Goal: Information Seeking & Learning: Check status

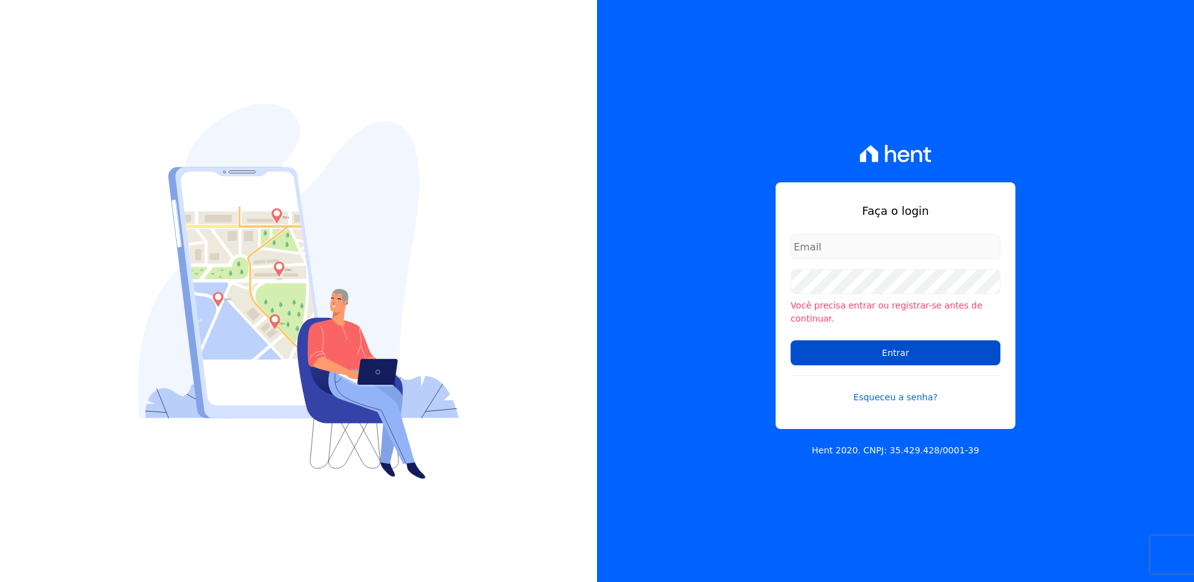
type input "[PERSON_NAME][EMAIL_ADDRESS][PERSON_NAME][DOMAIN_NAME]"
click at [876, 343] on input "Entrar" at bounding box center [896, 352] width 210 height 25
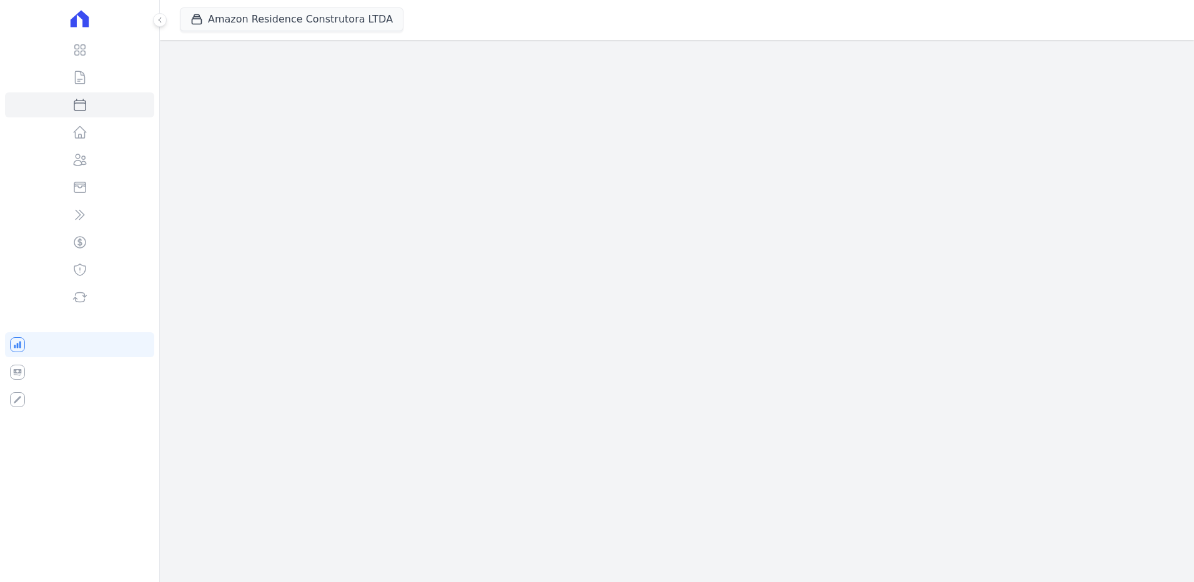
select select
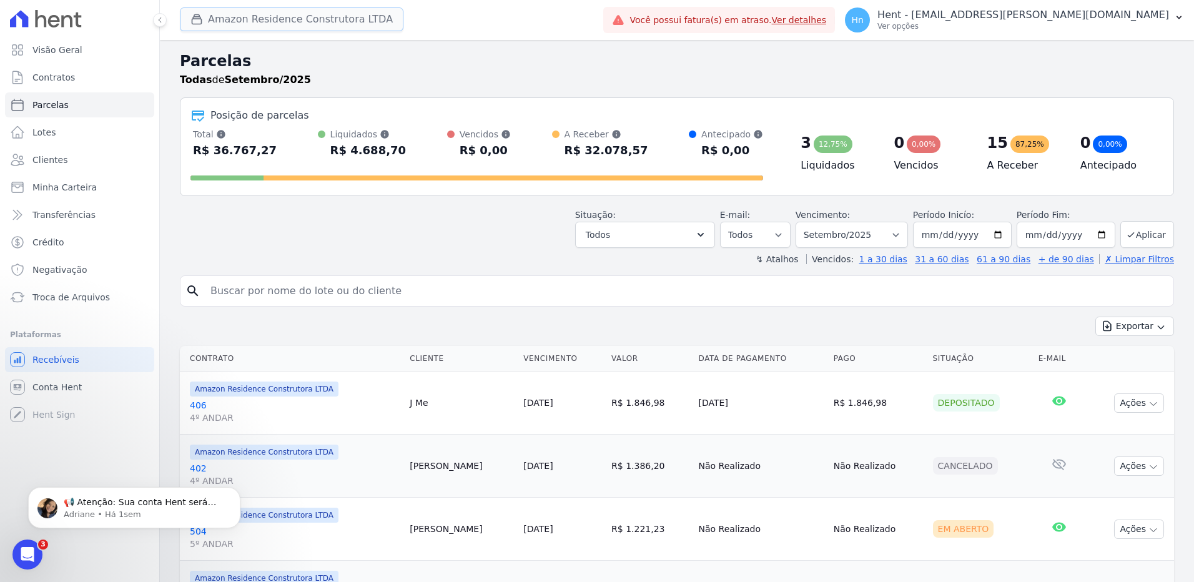
click at [345, 22] on button "Amazon Residence Construtora LTDA" at bounding box center [292, 19] width 224 height 24
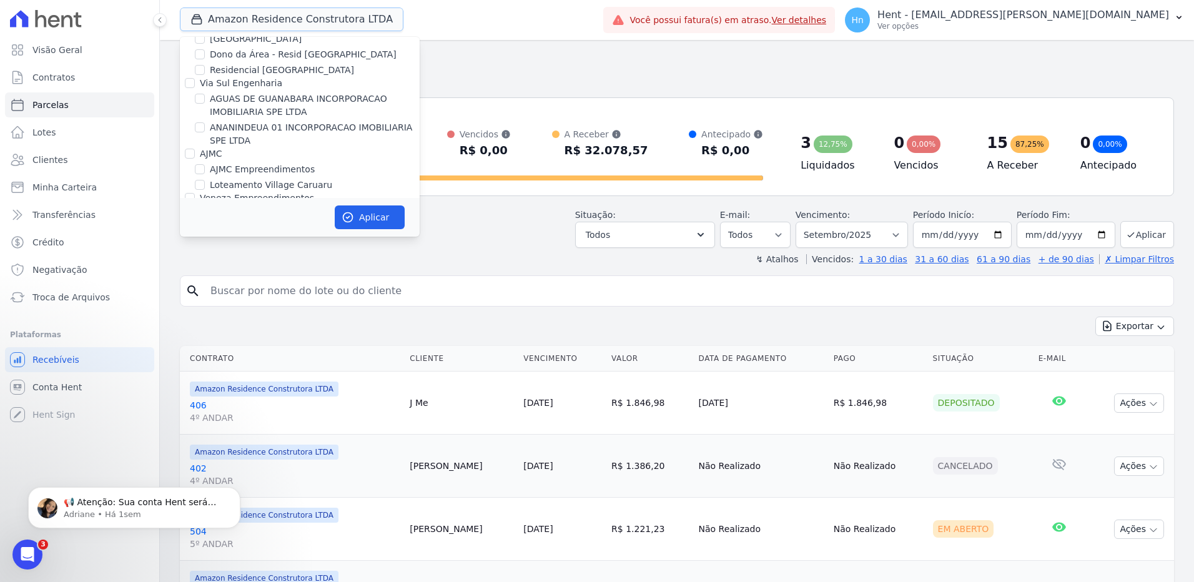
scroll to position [437, 0]
click at [490, 204] on div "Situação: Agendado Em Aberto Pago Processando Cancelado Vencido Transferindo De…" at bounding box center [677, 226] width 994 height 44
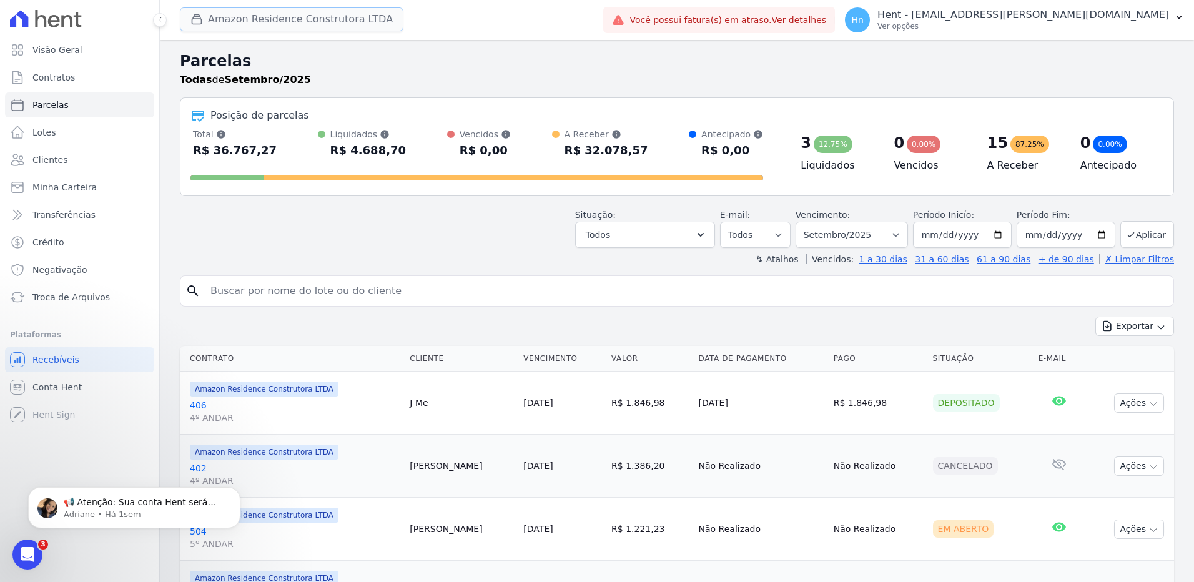
click at [282, 19] on button "Amazon Residence Construtora LTDA" at bounding box center [292, 19] width 224 height 24
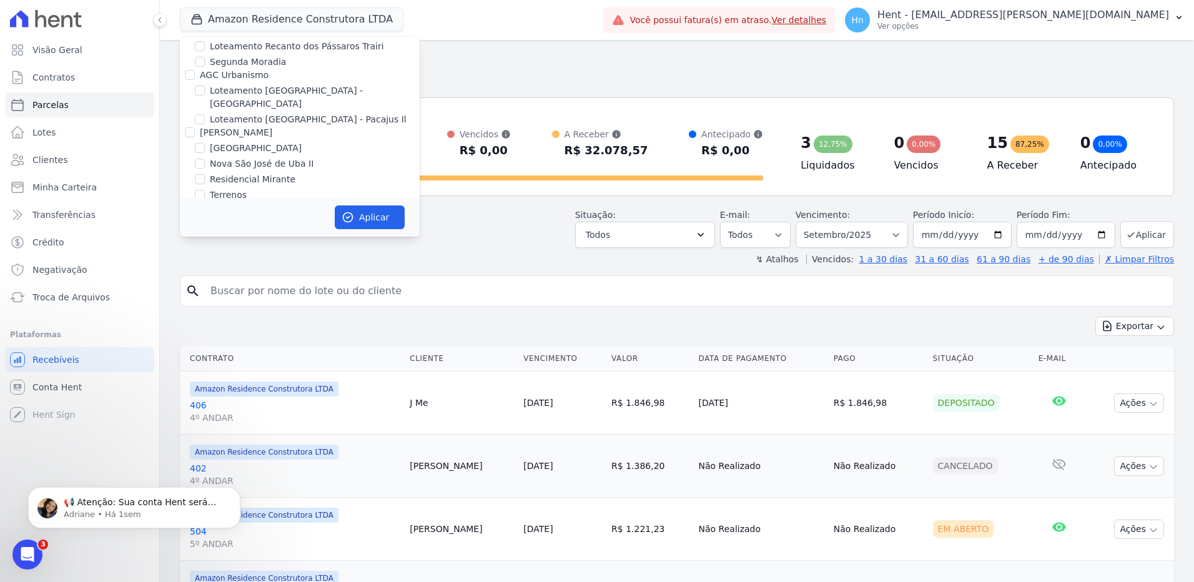
scroll to position [4032, 0]
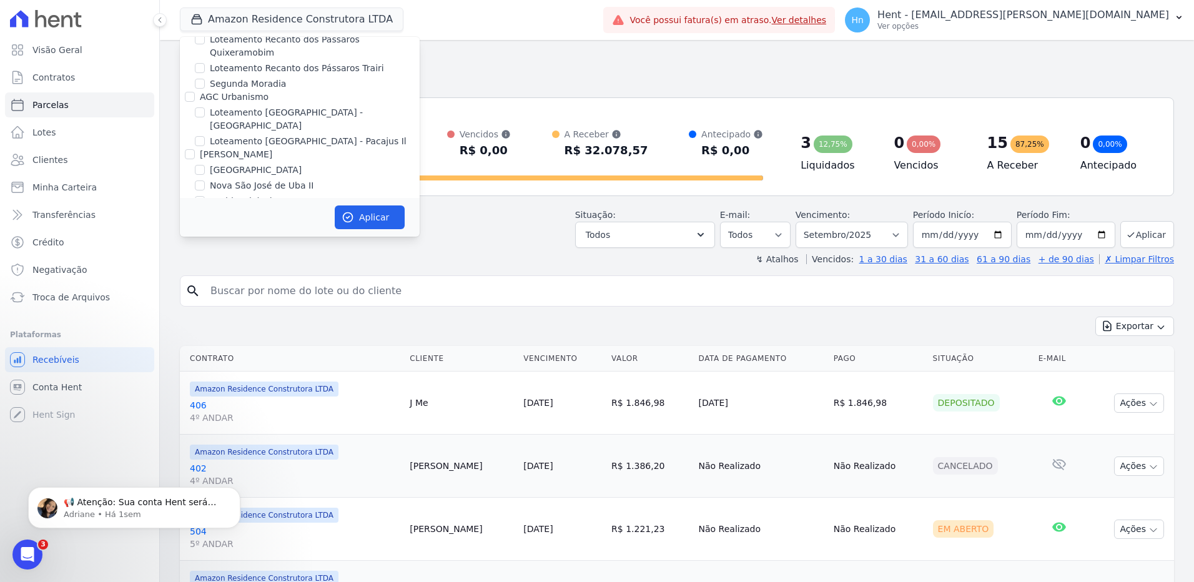
click at [185, 269] on input "Mais Lar" at bounding box center [190, 274] width 10 height 10
checkbox input "true"
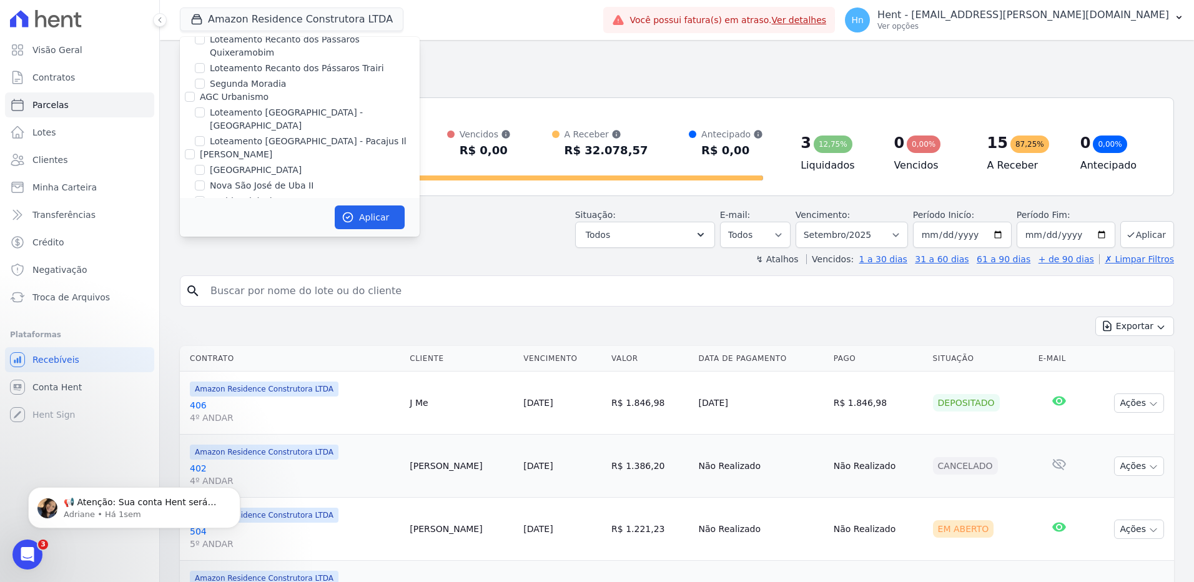
checkbox input "true"
click at [363, 215] on button "Aplicar" at bounding box center [370, 217] width 70 height 24
select select
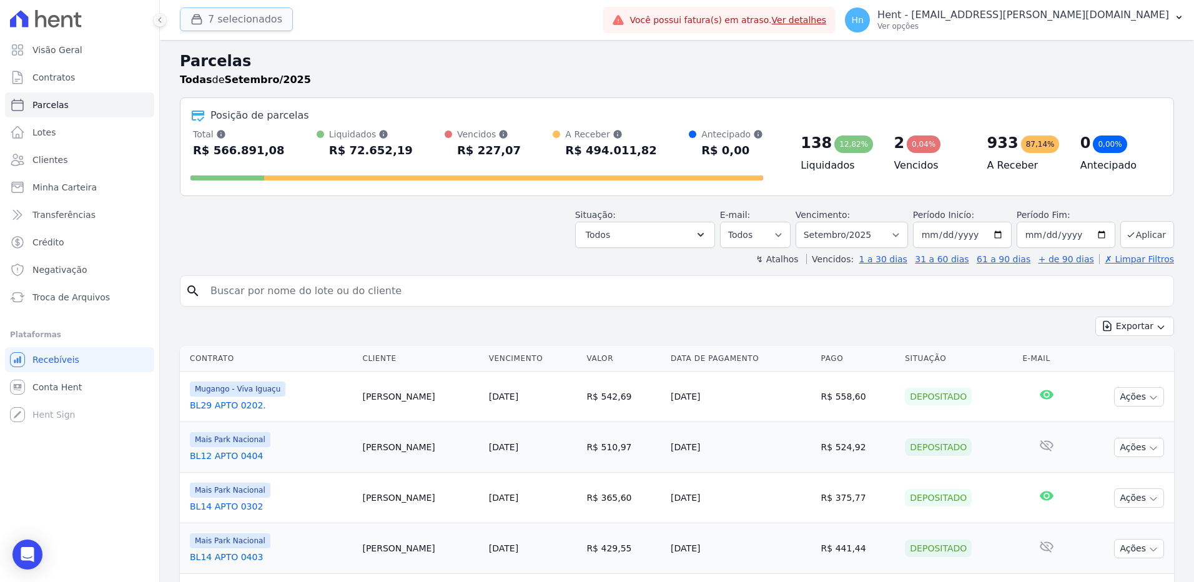
click at [239, 21] on button "7 selecionados" at bounding box center [236, 19] width 113 height 24
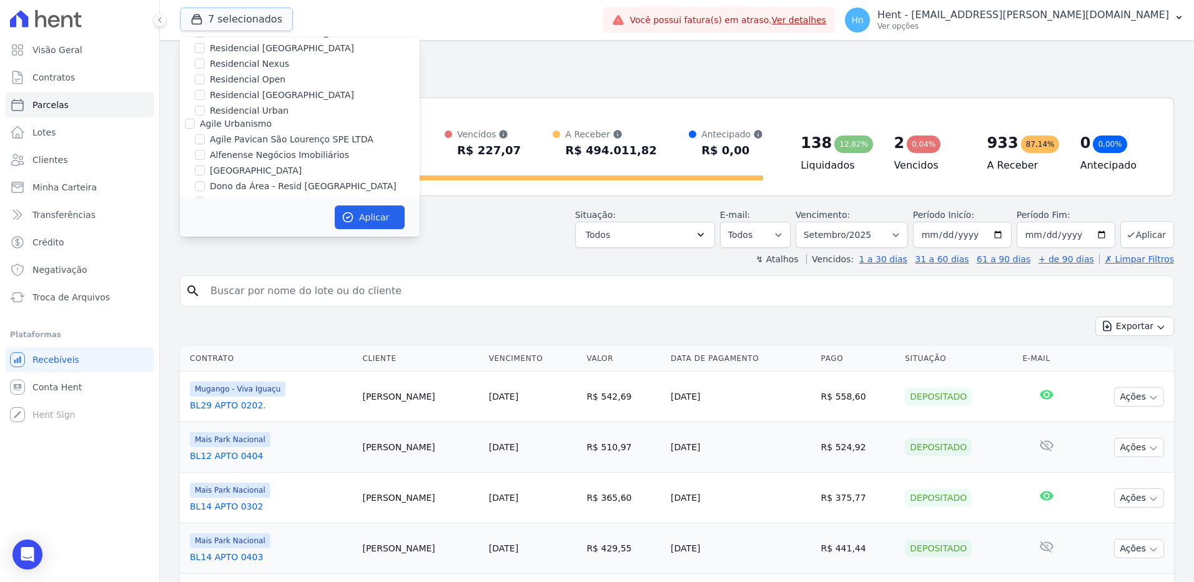
scroll to position [562, 0]
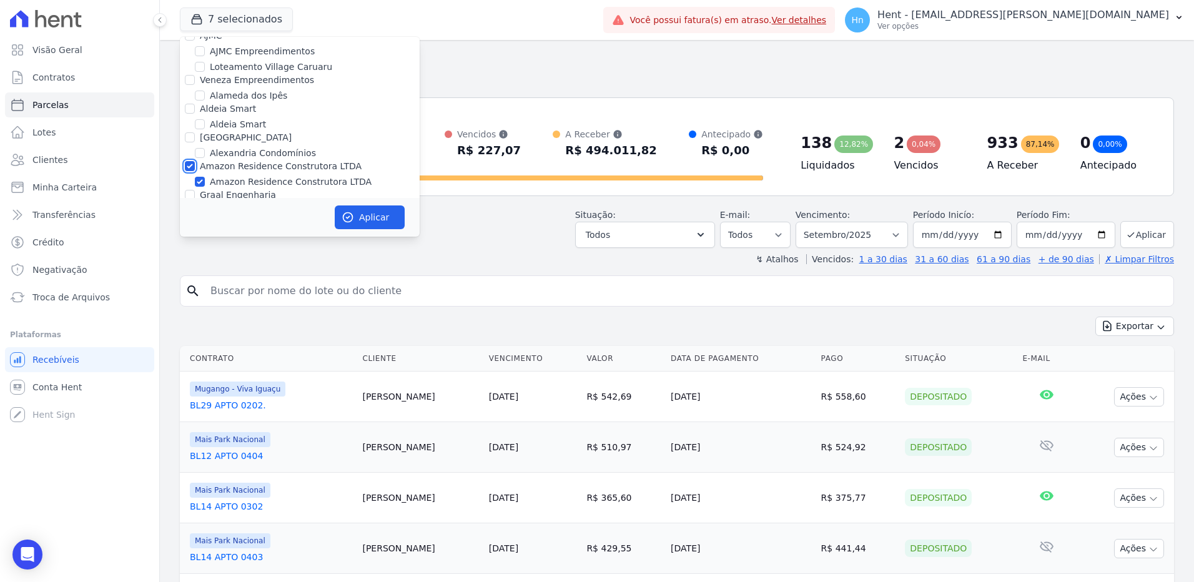
drag, startPoint x: 192, startPoint y: 155, endPoint x: 201, endPoint y: 162, distance: 11.6
click at [191, 161] on input "Amazon Residence Construtora LTDA" at bounding box center [190, 166] width 10 height 10
checkbox input "false"
click at [383, 223] on button "Aplicar" at bounding box center [370, 217] width 70 height 24
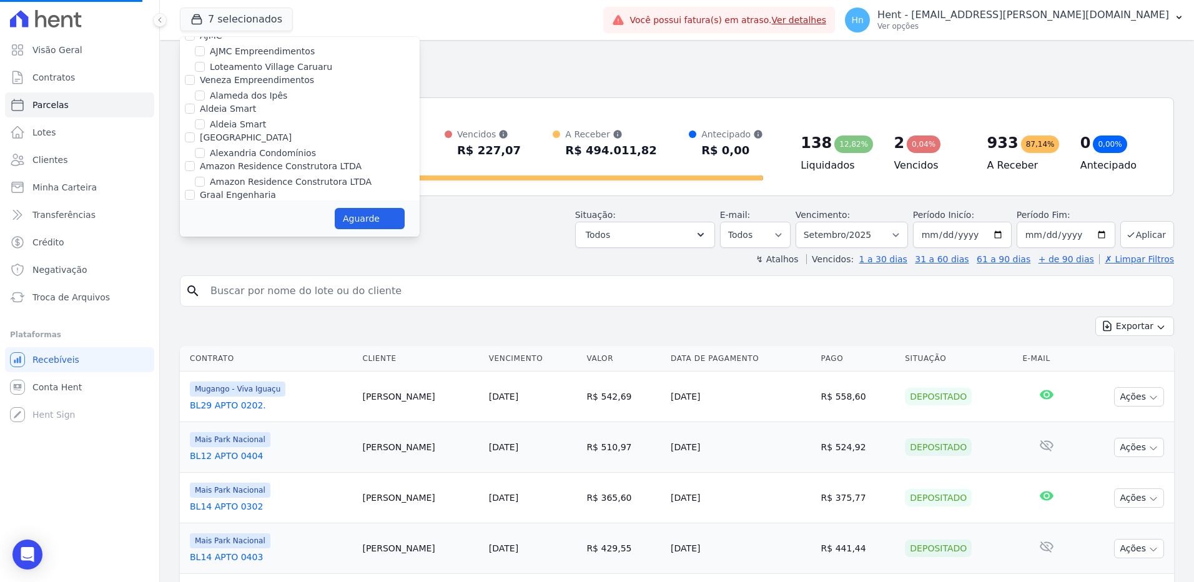
select select
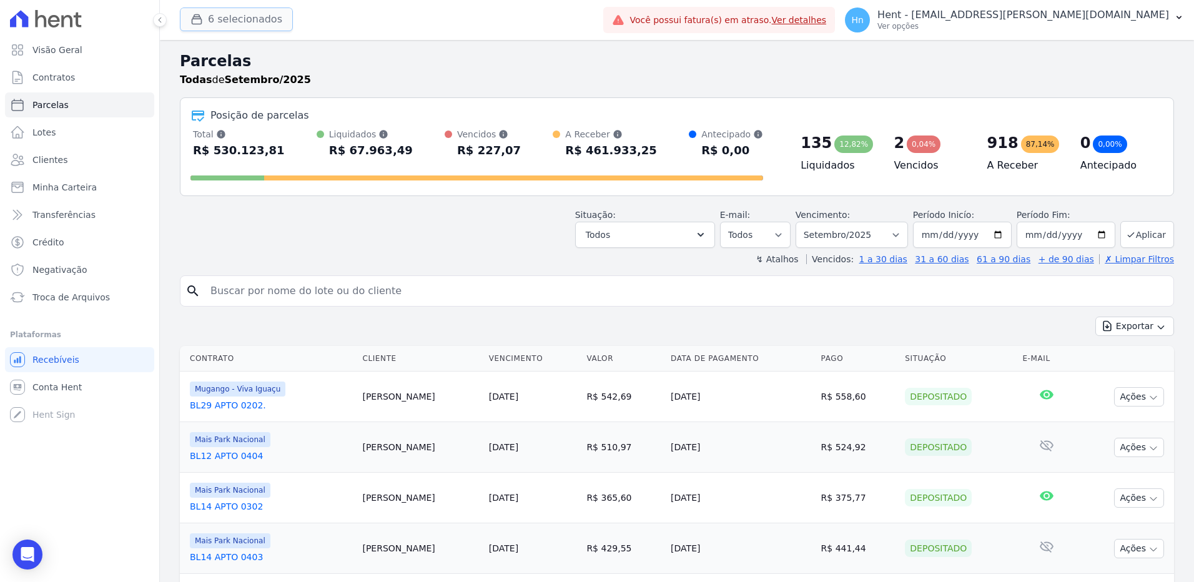
click at [245, 24] on button "6 selecionados" at bounding box center [236, 19] width 113 height 24
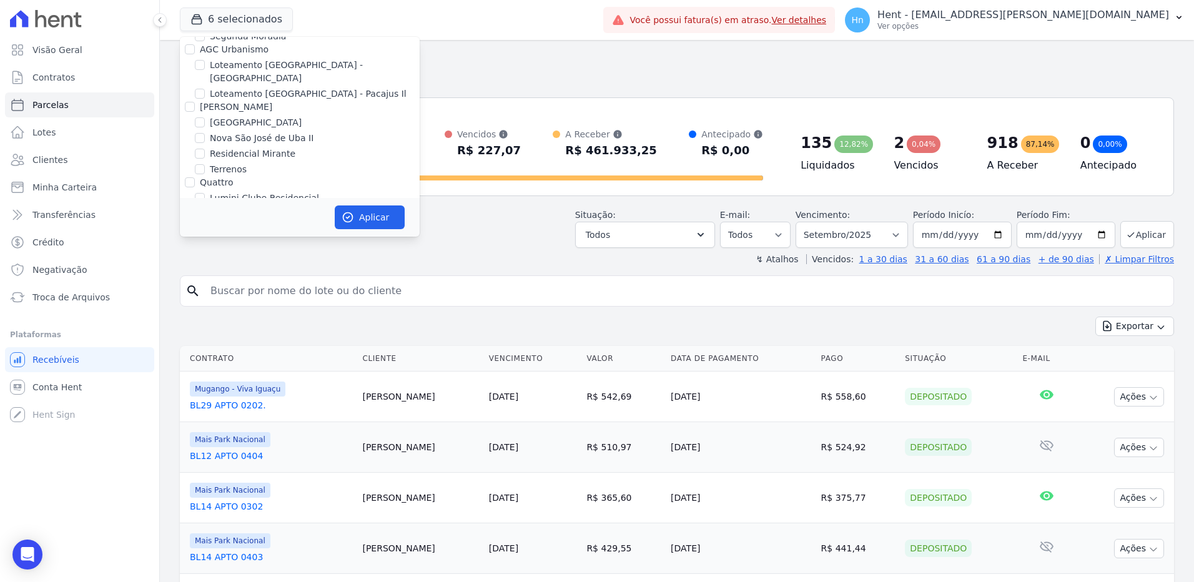
scroll to position [4059, 0]
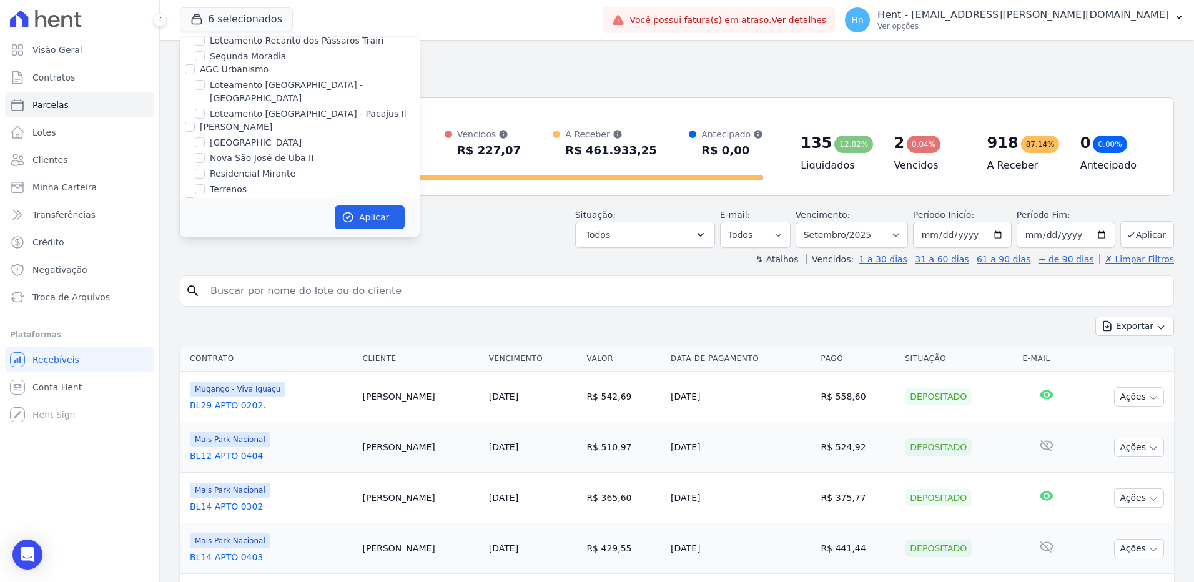
click at [197, 257] on input "Mais Park Nacional" at bounding box center [200, 262] width 10 height 10
checkbox input "false"
click at [200, 273] on input "Mais Park Pampulha" at bounding box center [200, 278] width 10 height 10
checkbox input "false"
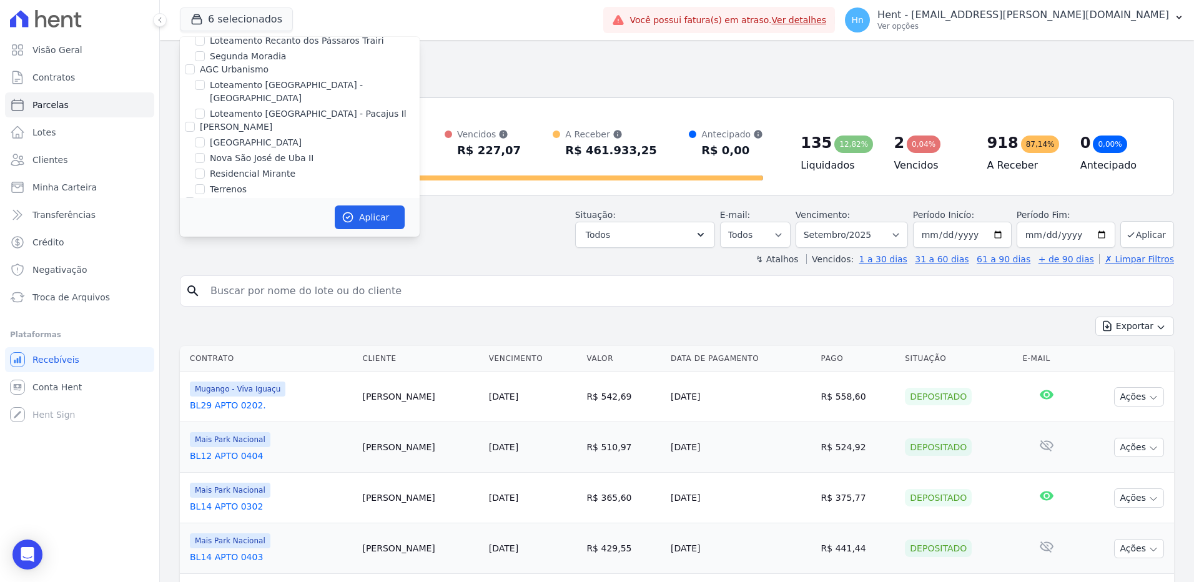
click at [197, 304] on input "UP [GEOGRAPHIC_DATA]" at bounding box center [200, 309] width 10 height 10
checkbox input "false"
click at [201, 320] on input "Viva Mais - Zona Sul l" at bounding box center [200, 325] width 10 height 10
checkbox input "false"
click at [198, 335] on input "Viva Mais - Zona Sul ll" at bounding box center [200, 340] width 10 height 10
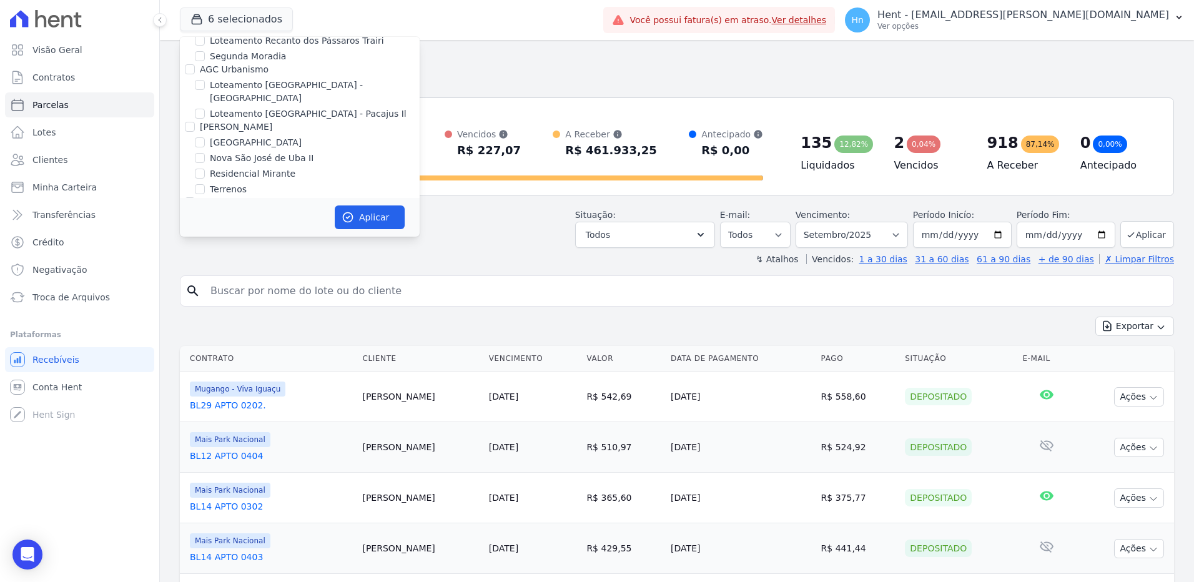
checkbox input "false"
click at [350, 210] on button "Aplicar" at bounding box center [370, 217] width 70 height 24
select select
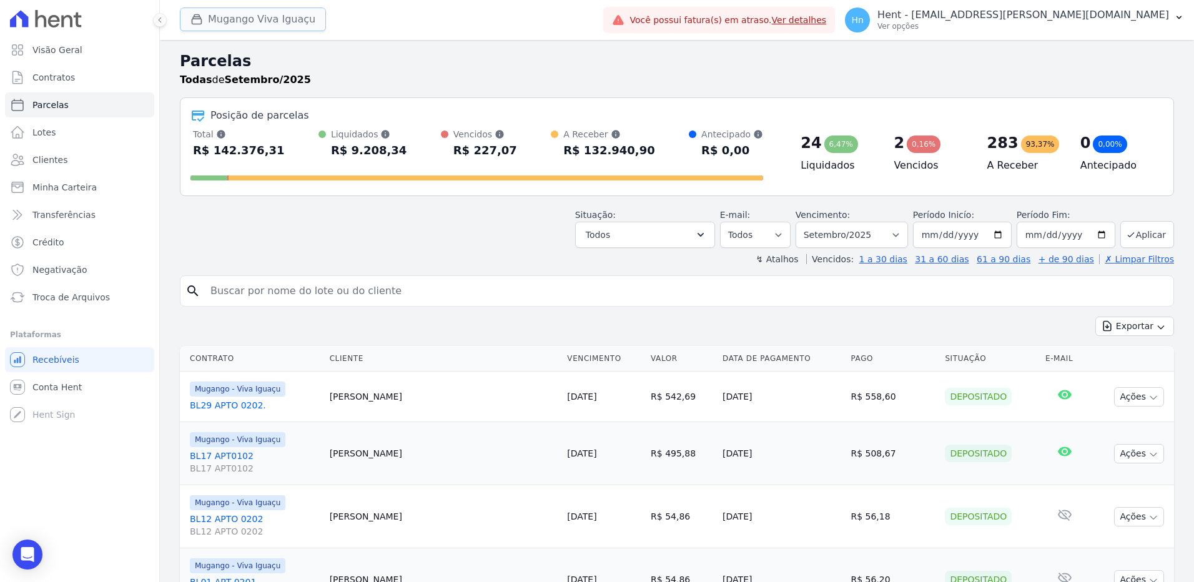
click at [253, 19] on button "Mugango Viva Iguaçu" at bounding box center [253, 19] width 146 height 24
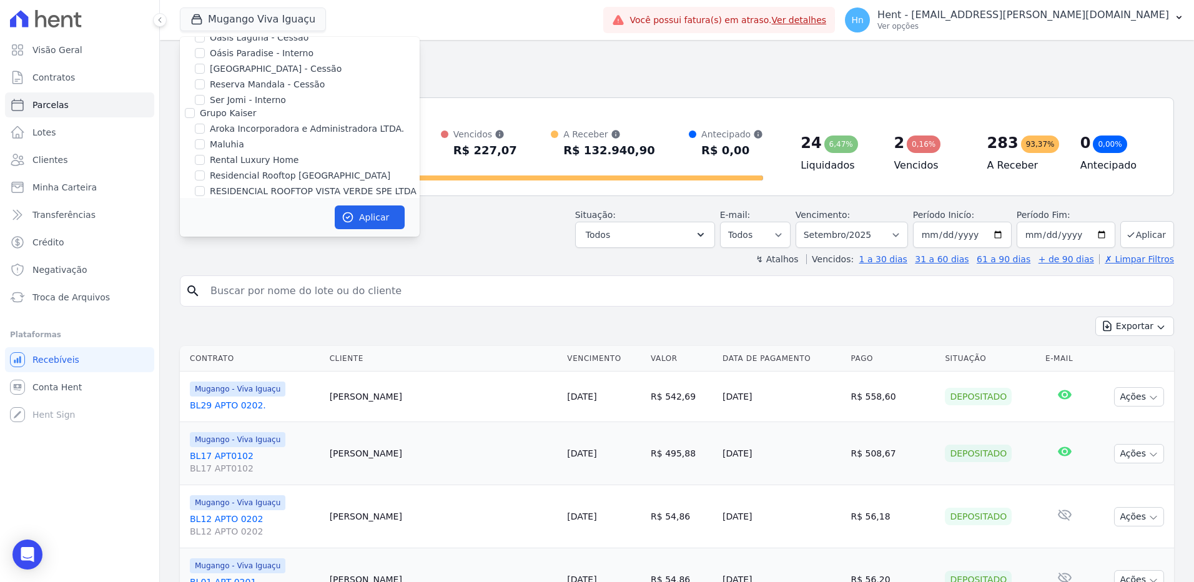
scroll to position [937, 0]
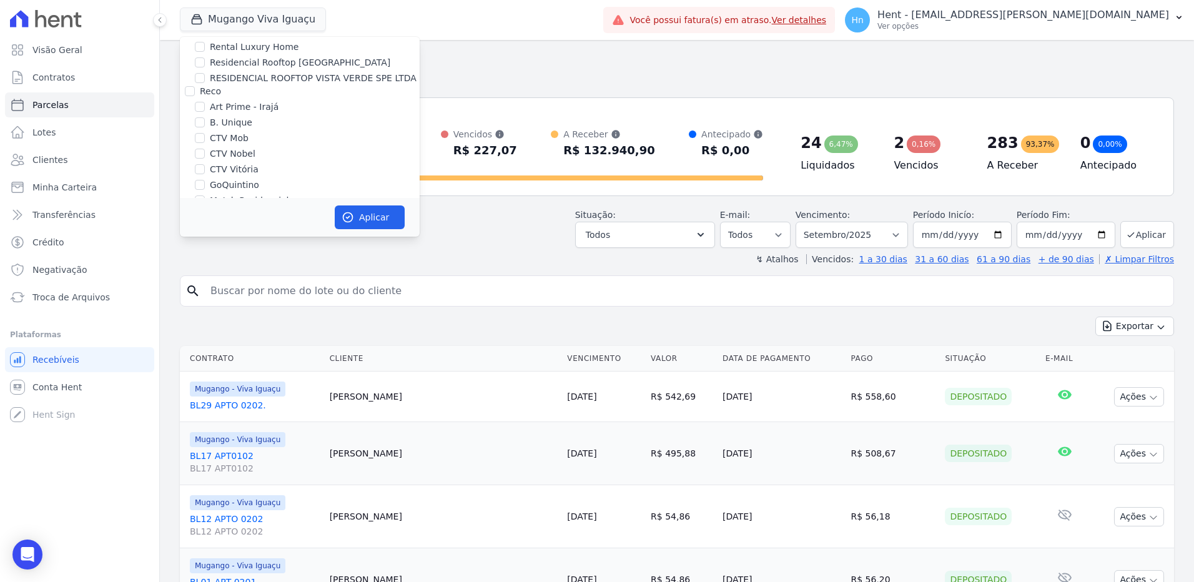
click at [455, 246] on div "Situação: Agendado Em Aberto Pago Processando Cancelado Vencido Transferindo De…" at bounding box center [677, 226] width 994 height 44
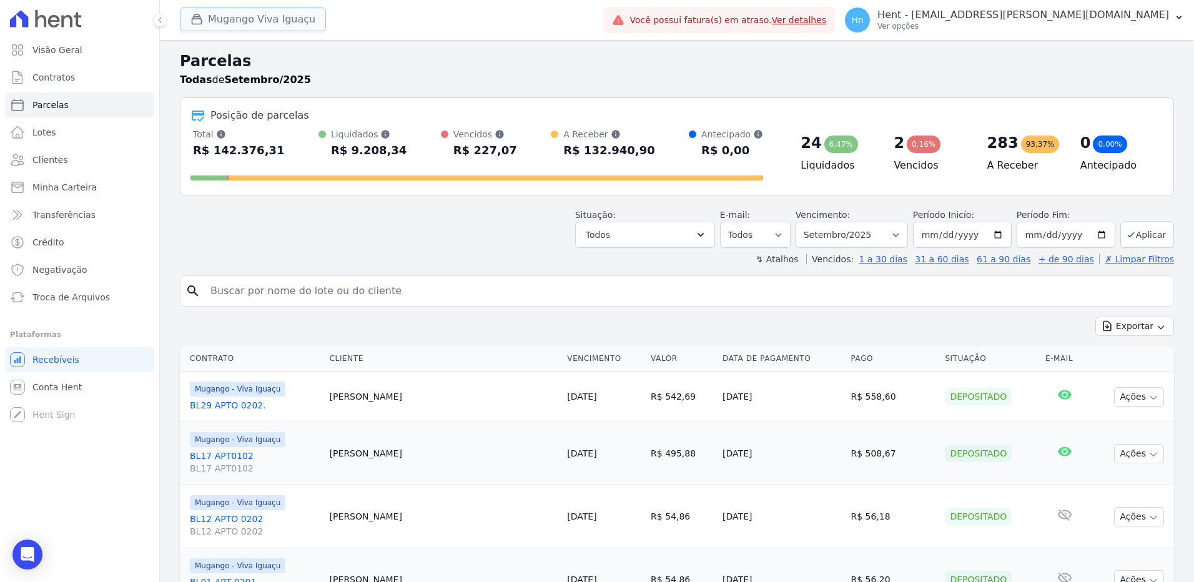
click at [249, 22] on button "Mugango Viva Iguaçu" at bounding box center [253, 19] width 146 height 24
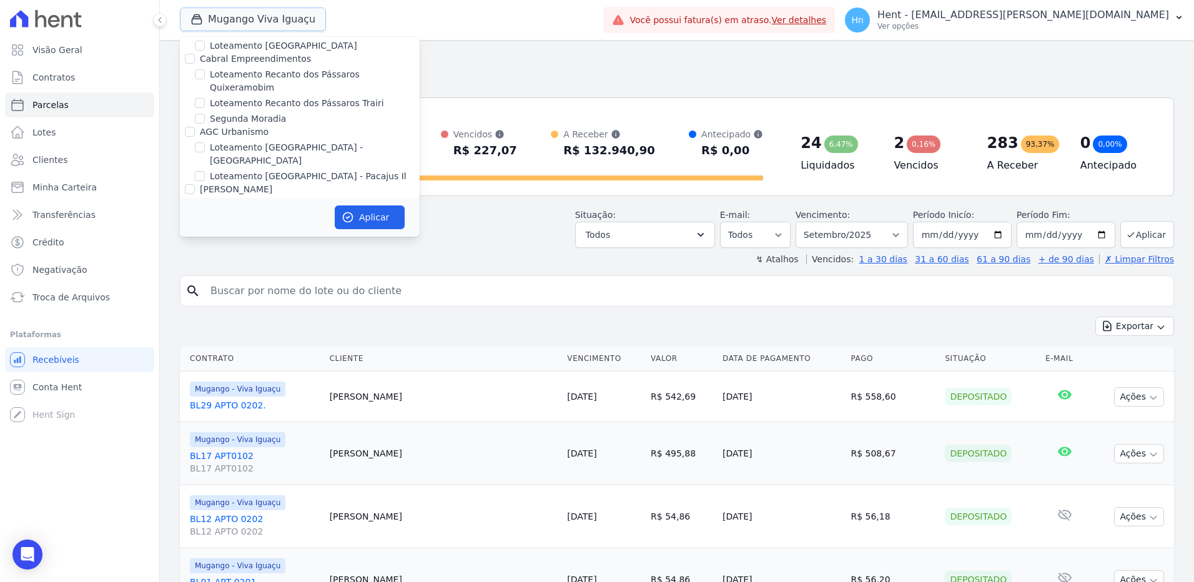
scroll to position [4059, 0]
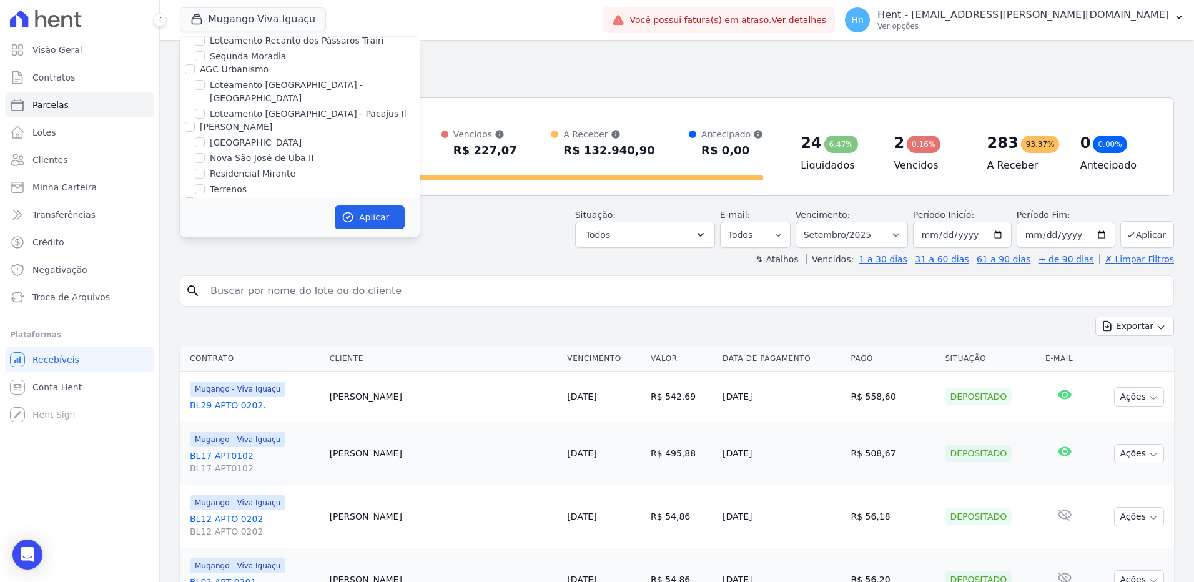
click at [515, 225] on div "Situação: Agendado Em Aberto Pago Processando Cancelado Vencido Transferindo De…" at bounding box center [677, 226] width 994 height 44
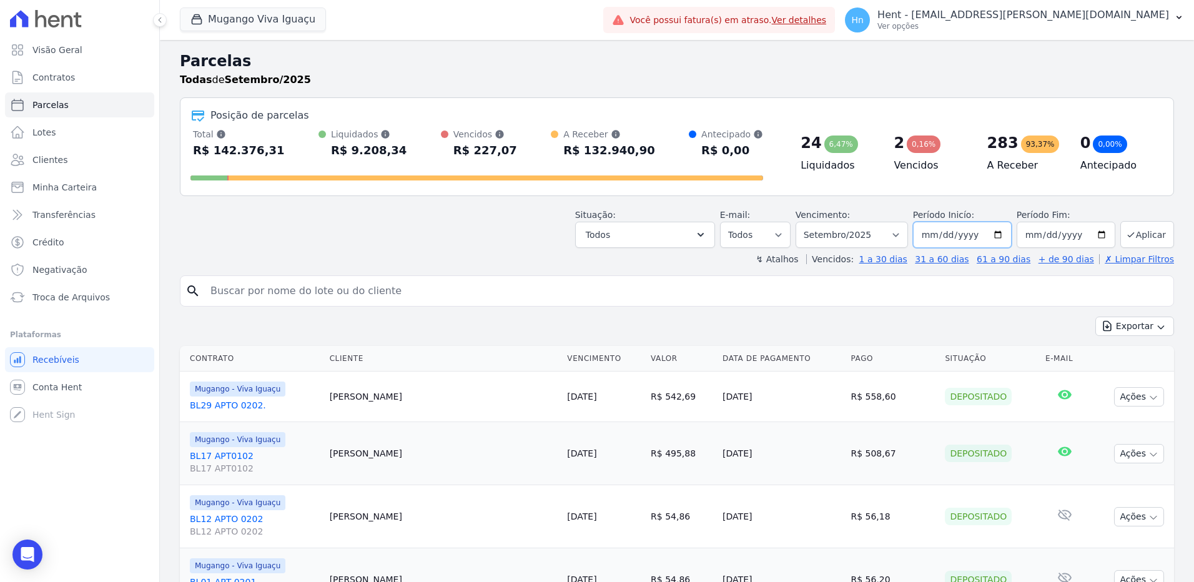
click at [995, 235] on input "2025-09-01" at bounding box center [962, 235] width 99 height 26
type input "[DATE]"
click at [1131, 226] on button "Aplicar" at bounding box center [1147, 234] width 54 height 27
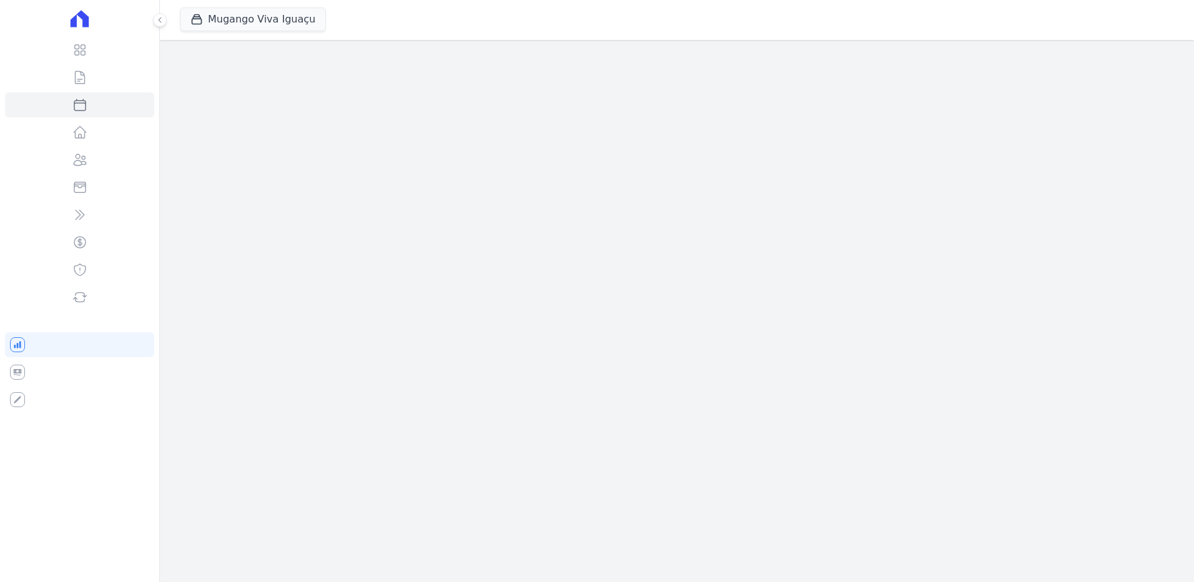
select select
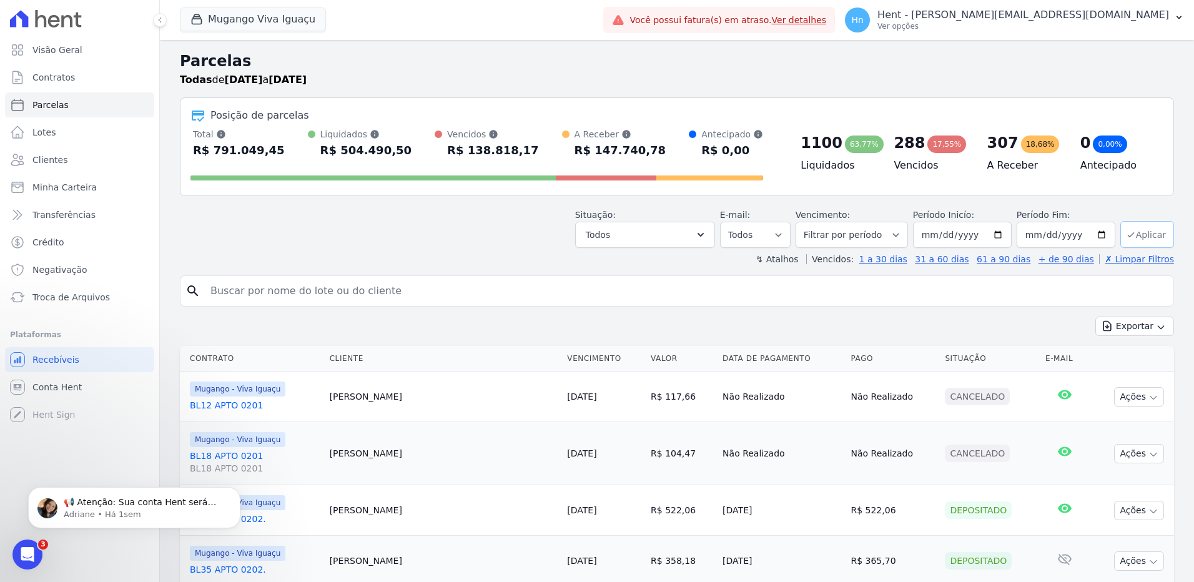
click at [1136, 234] on button "Aplicar" at bounding box center [1147, 234] width 54 height 27
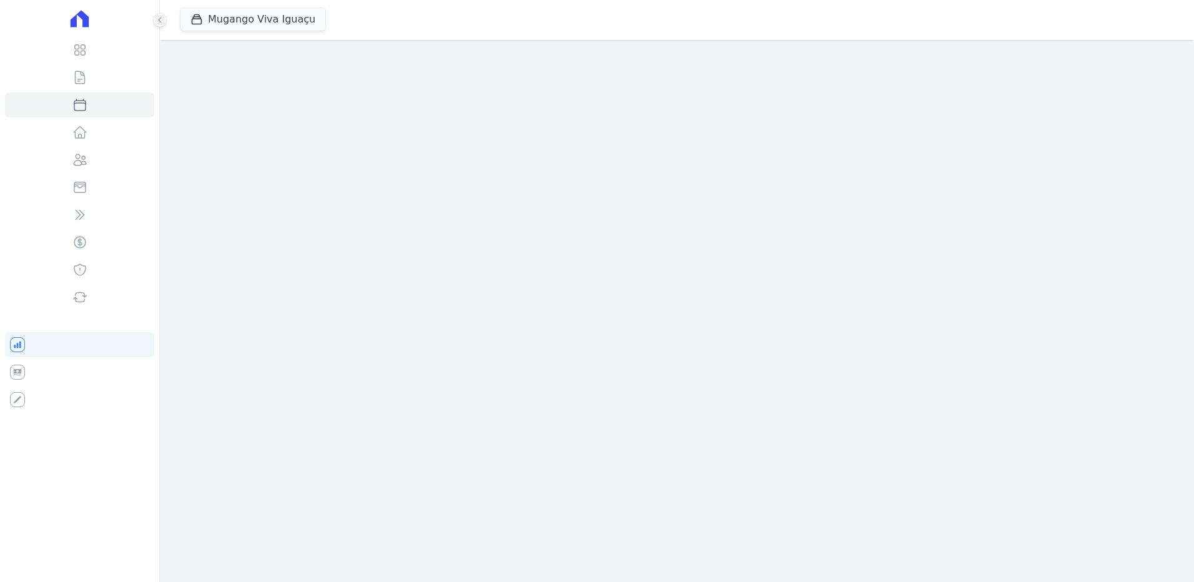
select select
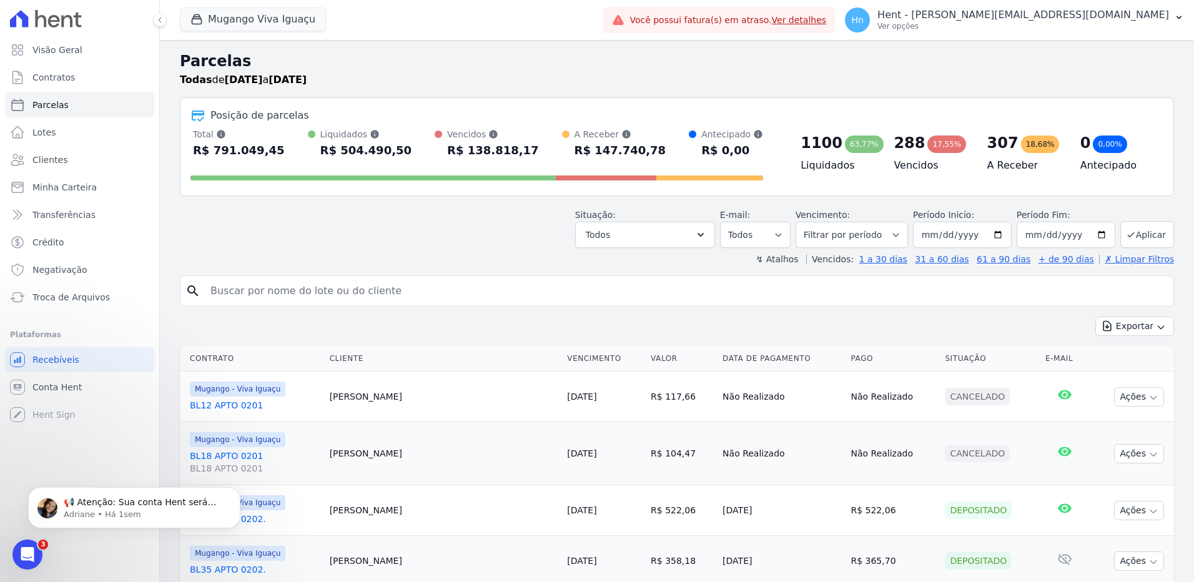
click at [486, 151] on div "R$ 138.818,17" at bounding box center [493, 151] width 92 height 20
click at [474, 135] on div "Vencidos Soma das parcelas vencidas, sem considerar valor de juros moratório e …" at bounding box center [493, 134] width 92 height 12
click at [485, 146] on div "R$ 138.818,17" at bounding box center [493, 151] width 92 height 20
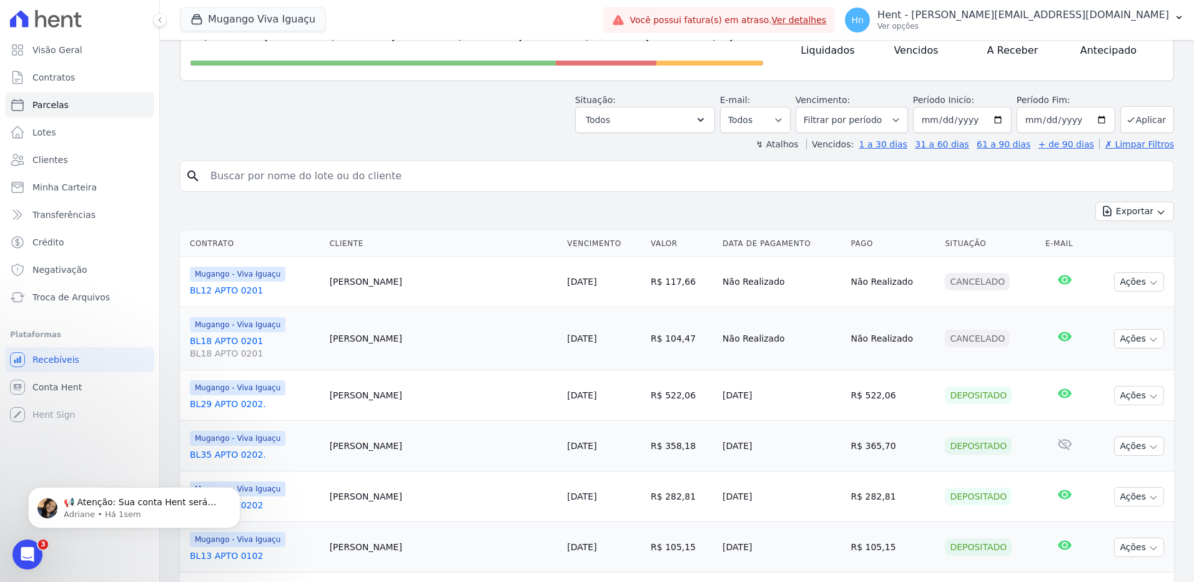
scroll to position [125, 0]
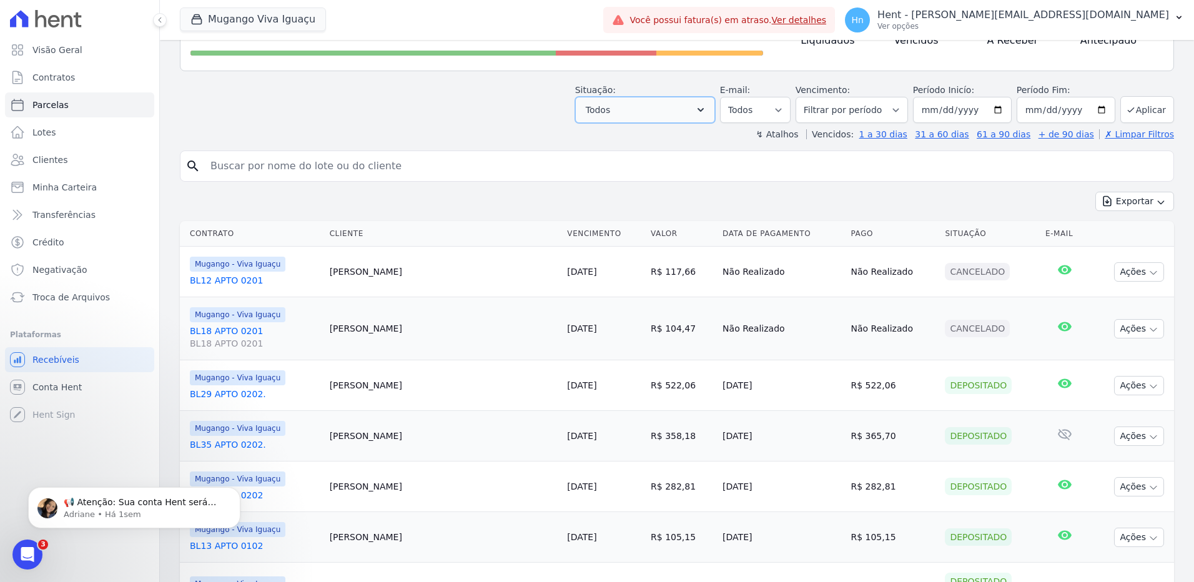
click at [703, 109] on button "Todos" at bounding box center [645, 110] width 140 height 26
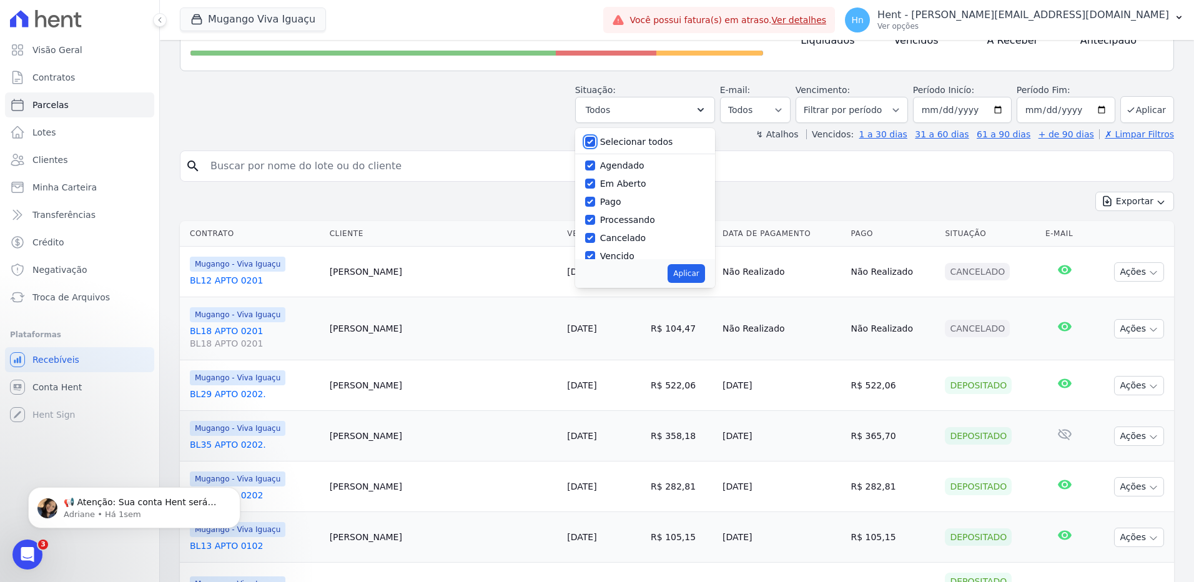
click at [595, 141] on input "Selecionar todos" at bounding box center [590, 142] width 10 height 10
checkbox input "false"
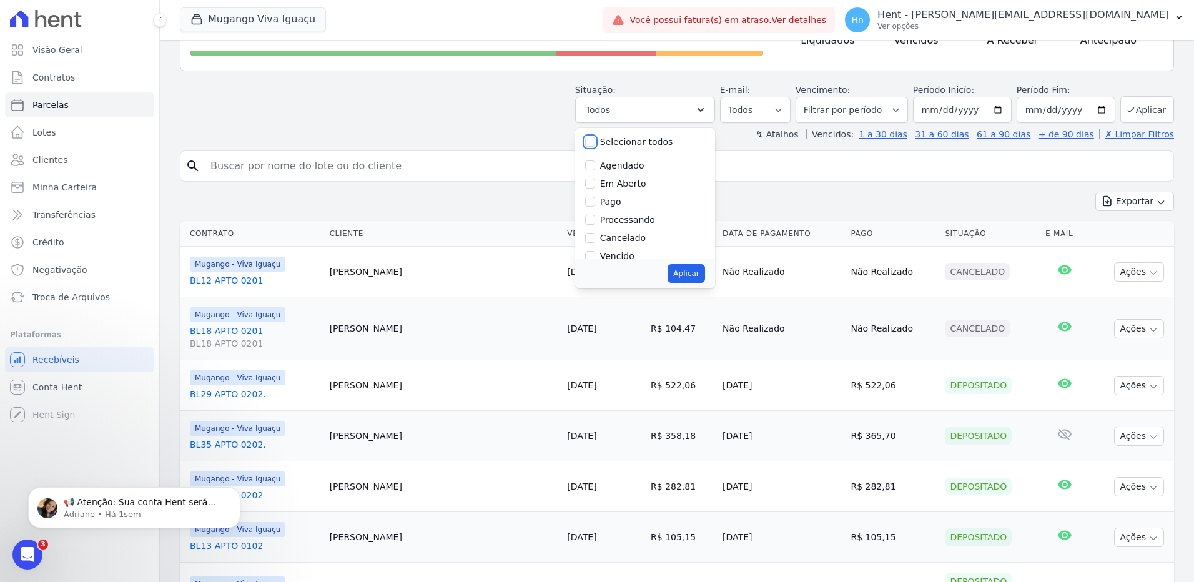
checkbox input "false"
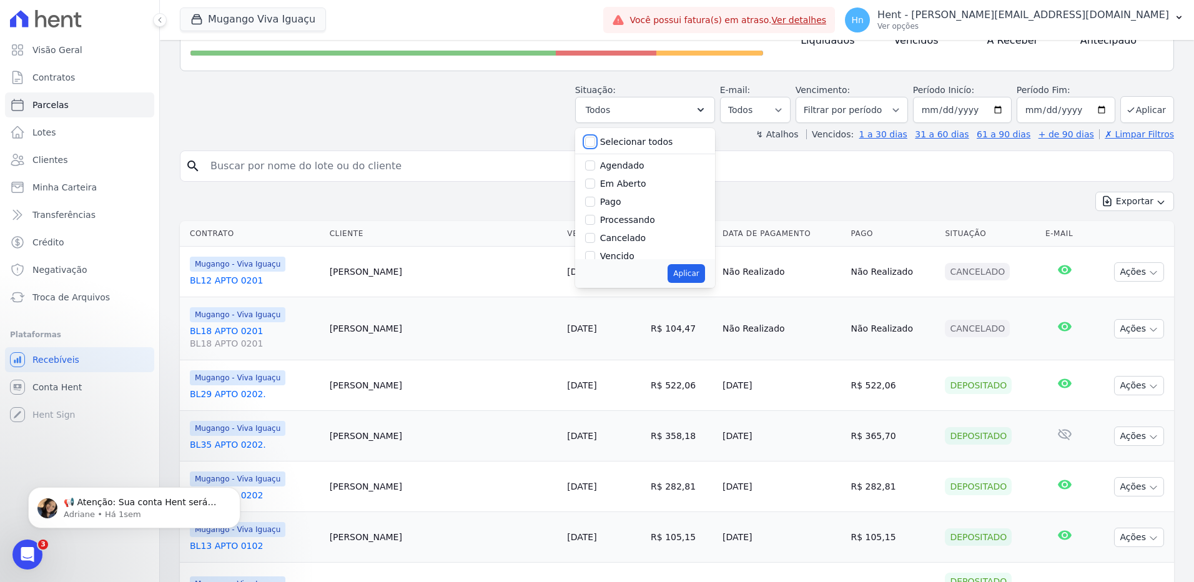
checkbox input "false"
click at [595, 194] on input "Vencido" at bounding box center [590, 194] width 10 height 10
checkbox input "true"
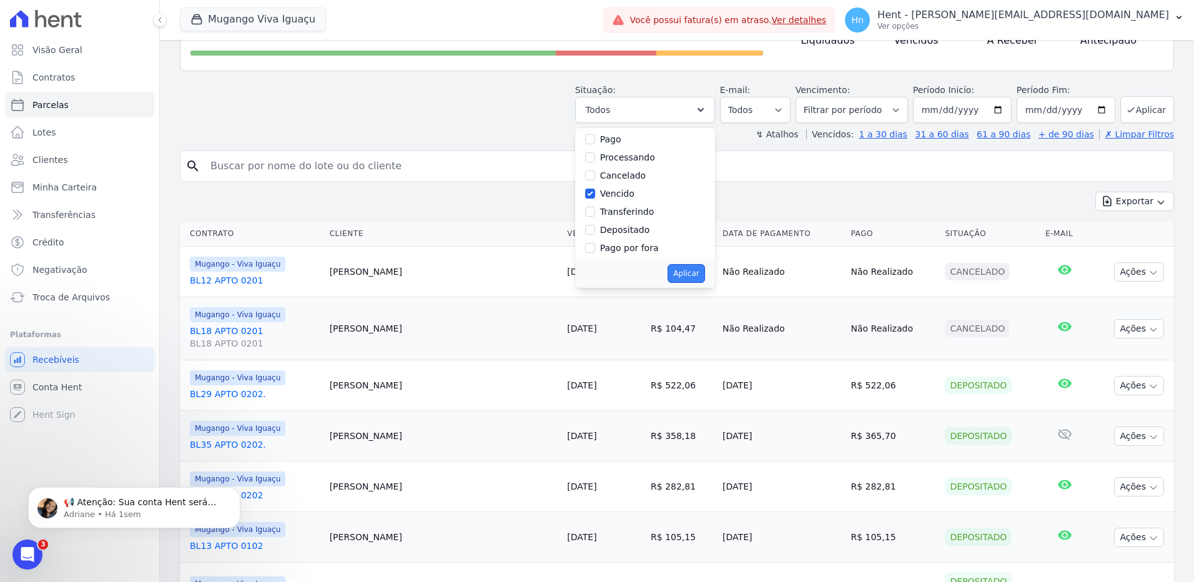
click at [696, 276] on button "Aplicar" at bounding box center [686, 273] width 37 height 19
select select "overdue"
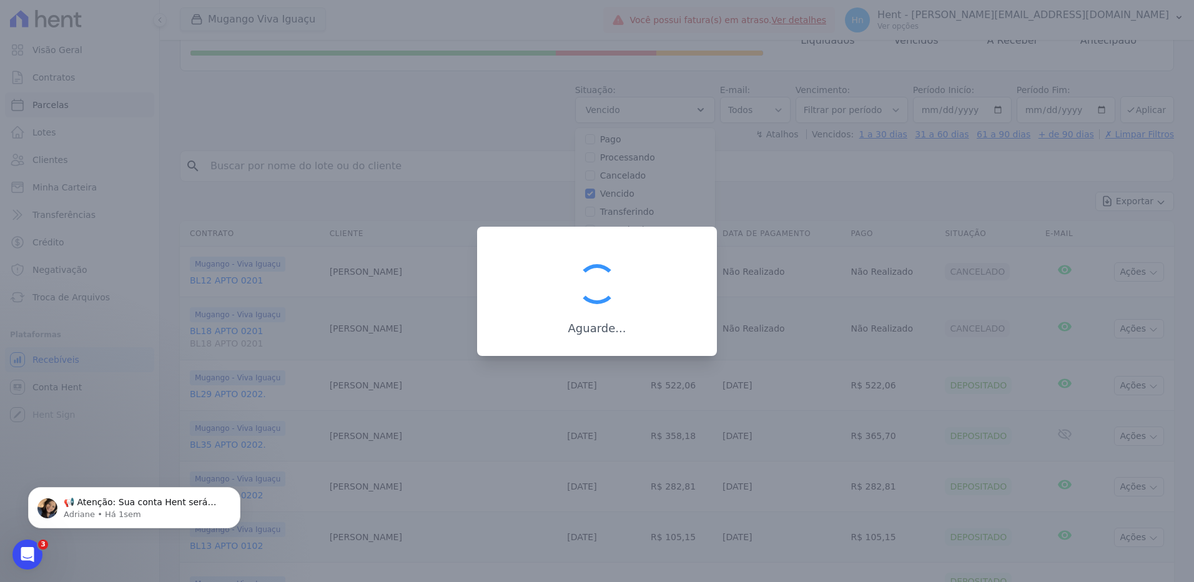
scroll to position [22, 0]
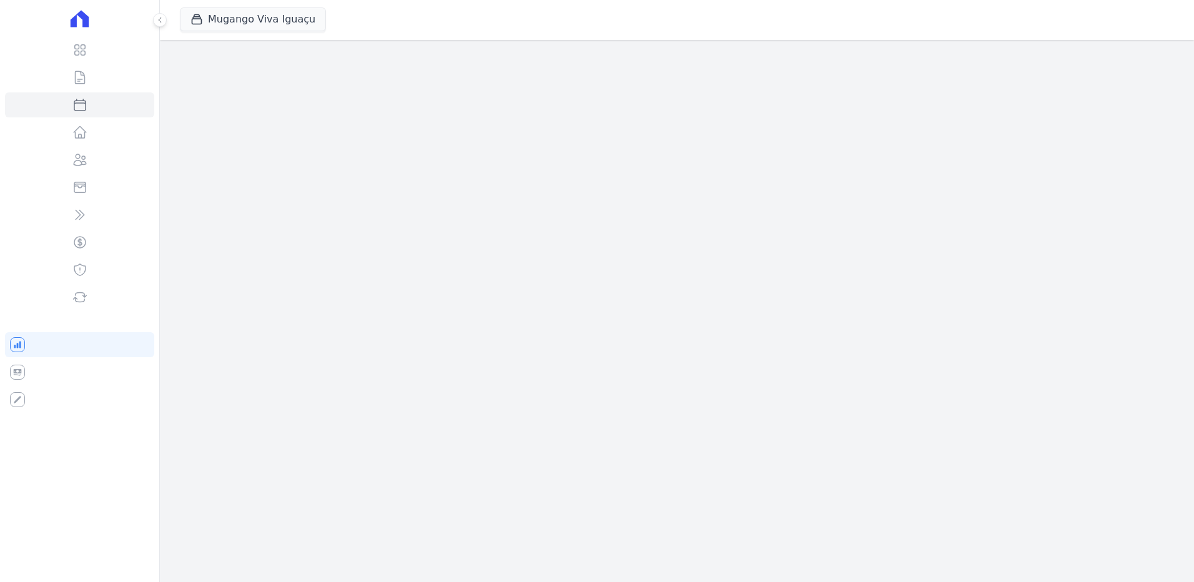
select select
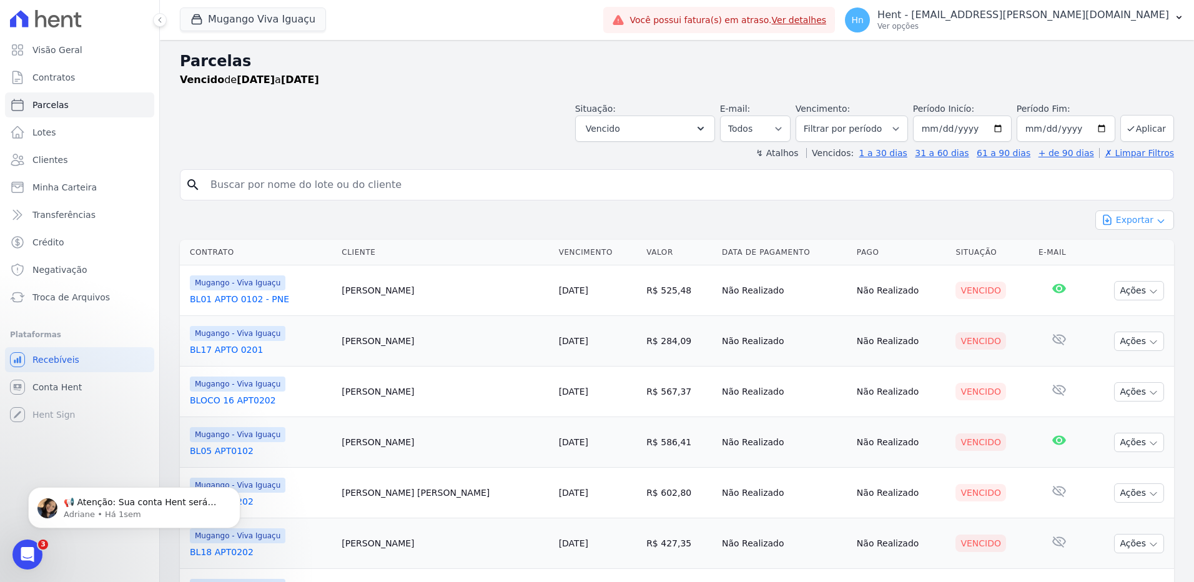
click at [1156, 223] on icon "button" at bounding box center [1161, 221] width 10 height 10
click at [1130, 126] on button "Aplicar" at bounding box center [1147, 128] width 54 height 27
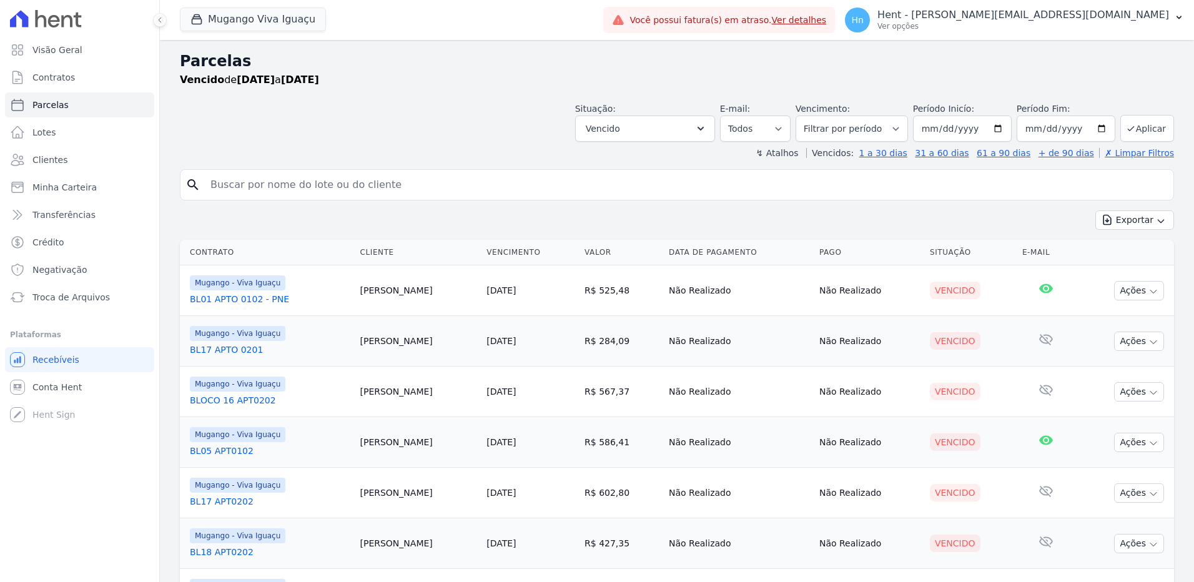
select select
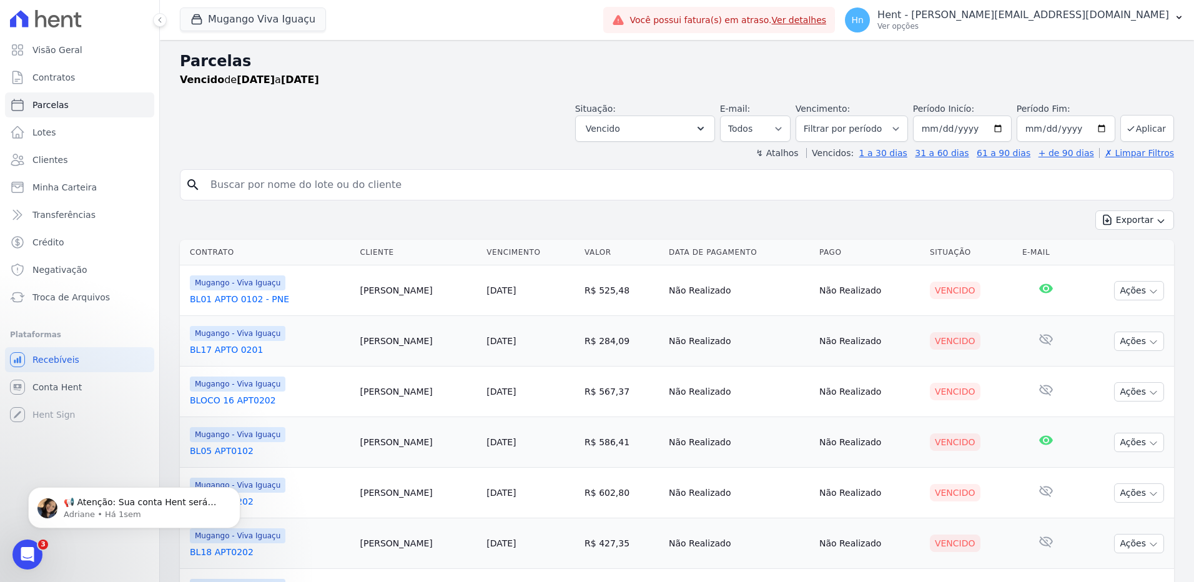
click at [244, 300] on link "BL01 APTO 0102 - PNE" at bounding box center [270, 299] width 160 height 12
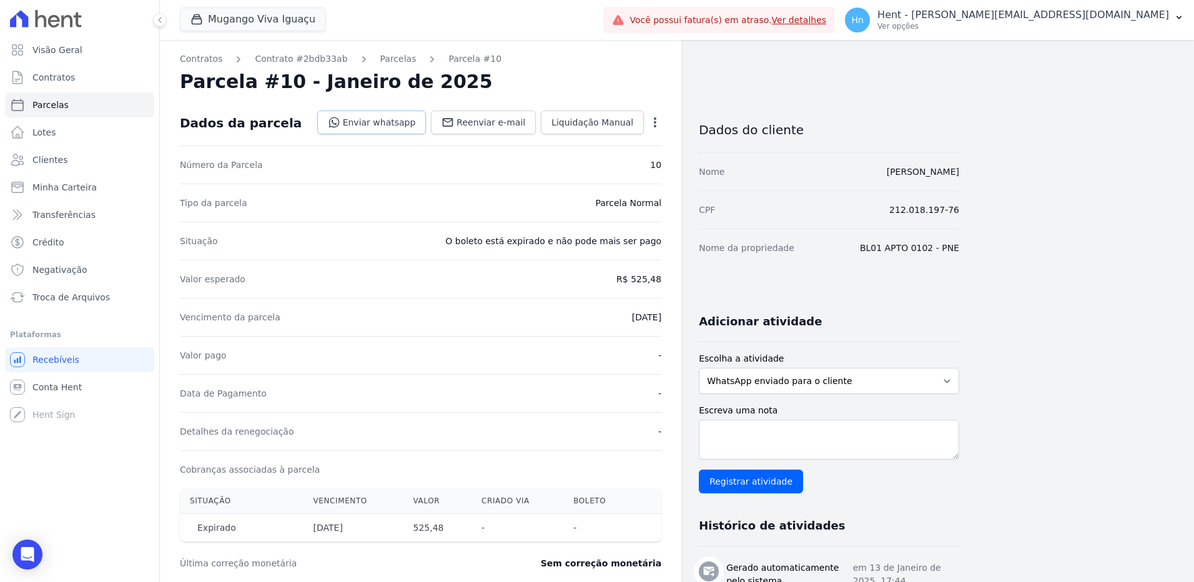
click at [400, 128] on link "Enviar whatsapp" at bounding box center [371, 123] width 109 height 24
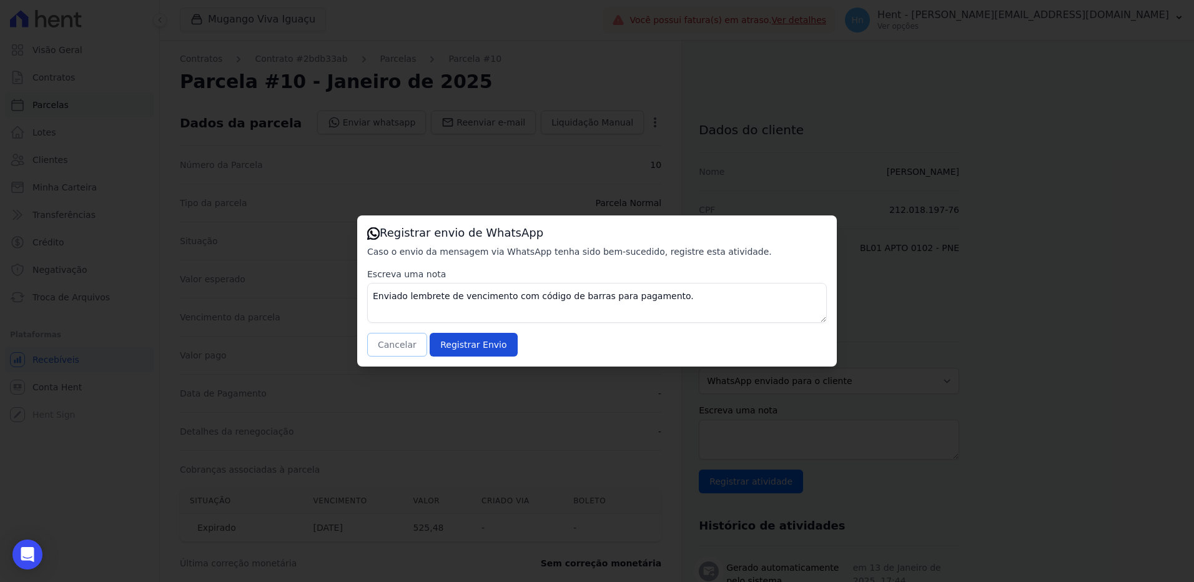
click at [398, 343] on button "Cancelar" at bounding box center [397, 345] width 60 height 24
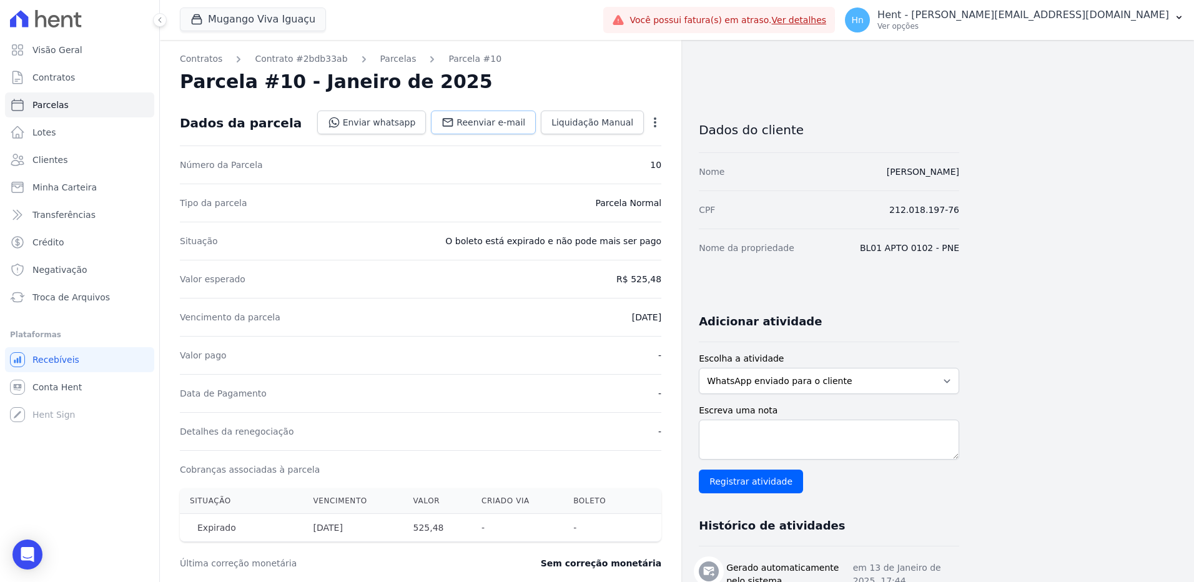
click at [503, 124] on span "Reenviar e-mail" at bounding box center [491, 122] width 69 height 12
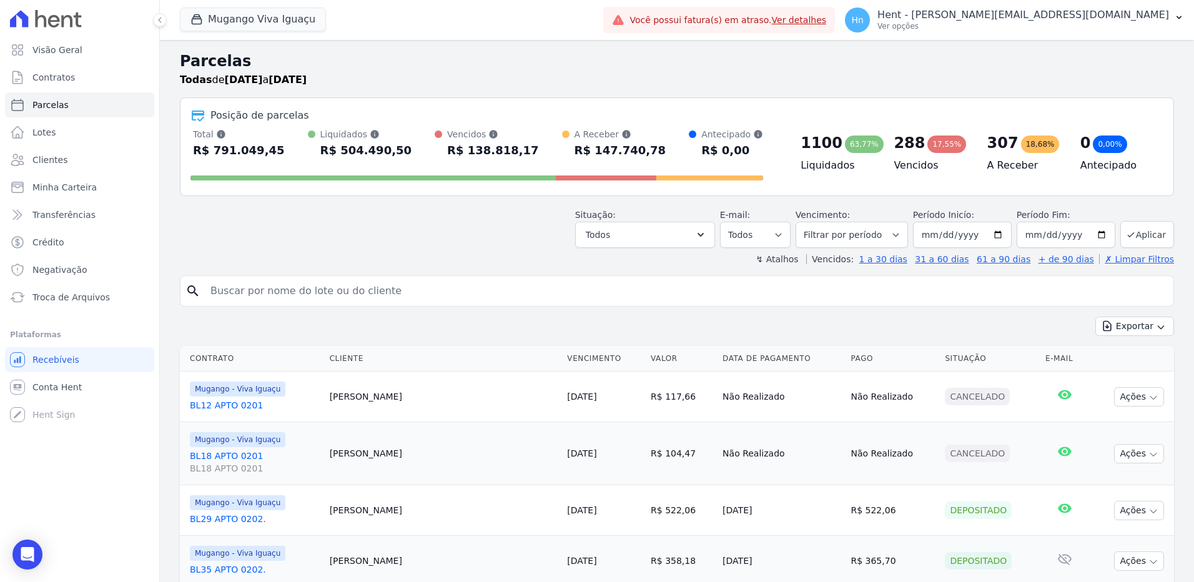
select select "overdue"
click at [965, 233] on input "[DATE]" at bounding box center [962, 235] width 99 height 26
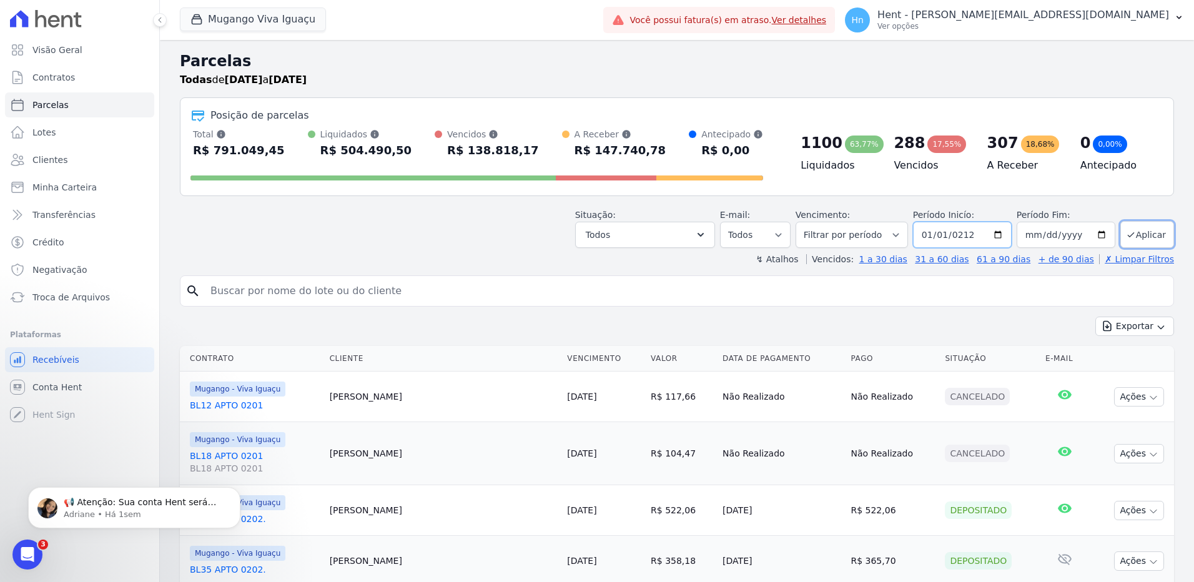
click at [969, 232] on input "0212-01-01" at bounding box center [962, 235] width 99 height 26
type input "122222-01-01"
click at [982, 230] on input "122222-01-01" at bounding box center [962, 235] width 99 height 26
click at [985, 237] on input "122222-01-01" at bounding box center [962, 235] width 99 height 26
click at [993, 234] on input "122222-01-01" at bounding box center [962, 235] width 99 height 26
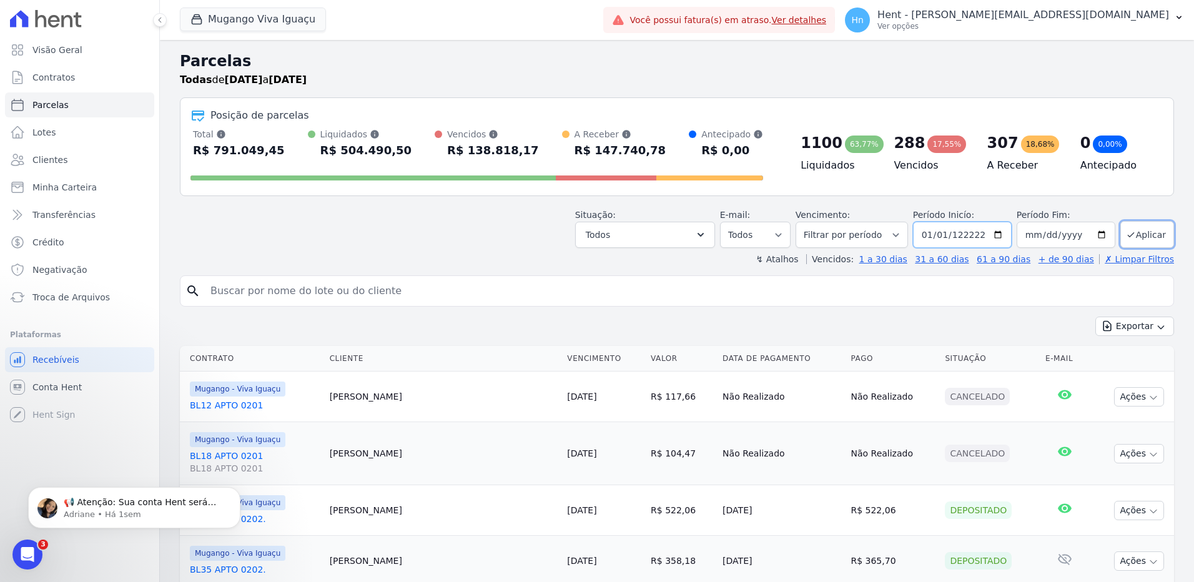
click at [979, 232] on input "122222-01-01" at bounding box center [962, 235] width 99 height 26
click at [707, 237] on icon "button" at bounding box center [700, 235] width 12 height 12
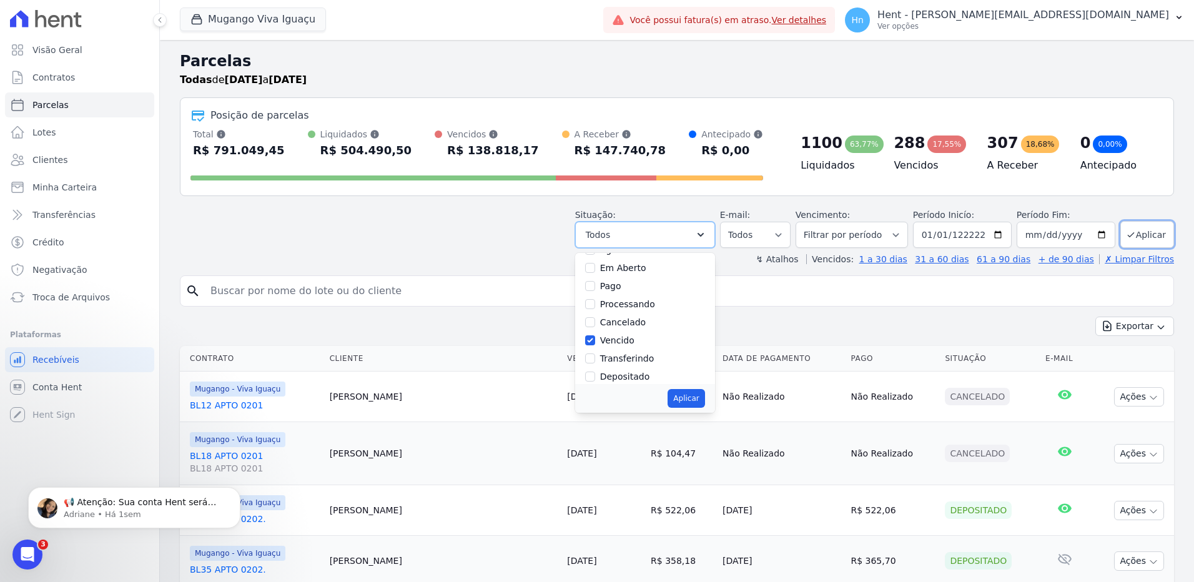
scroll to position [62, 0]
click at [699, 400] on button "Aplicar" at bounding box center [686, 398] width 37 height 19
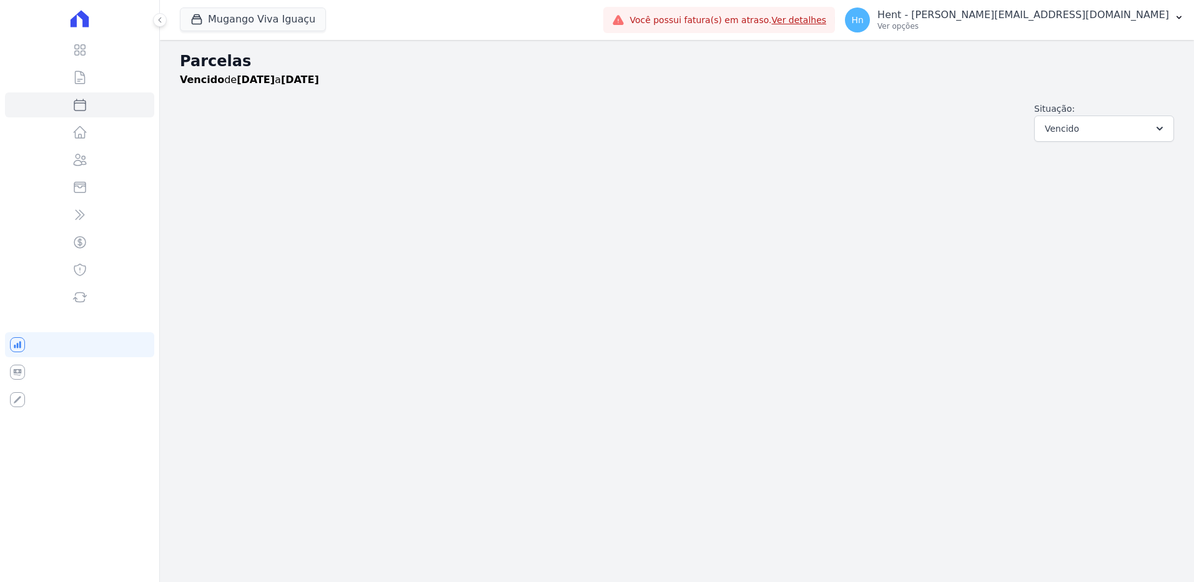
select select
